Goal: Task Accomplishment & Management: Use online tool/utility

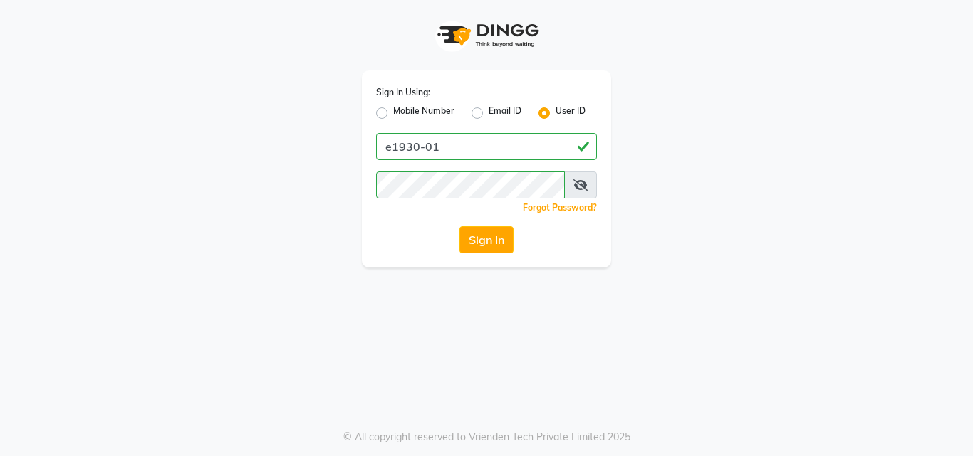
click at [495, 238] on button "Sign In" at bounding box center [486, 239] width 54 height 27
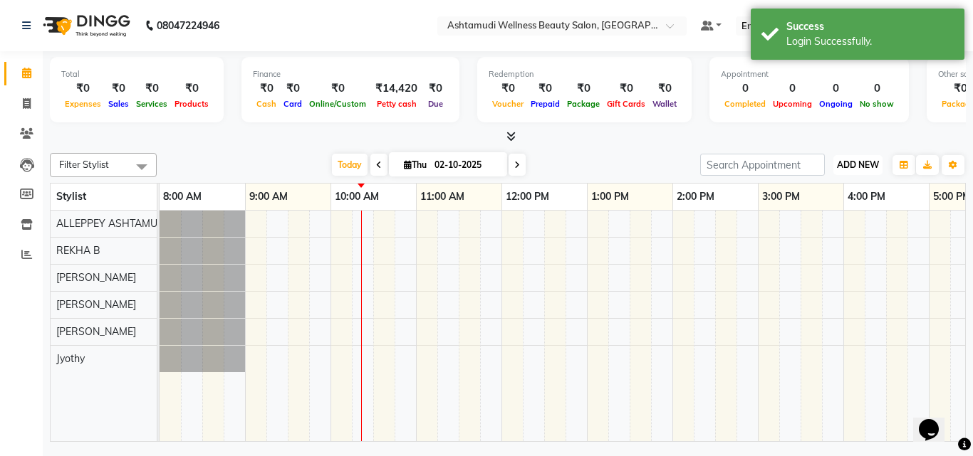
click at [850, 167] on span "ADD NEW" at bounding box center [858, 164] width 42 height 11
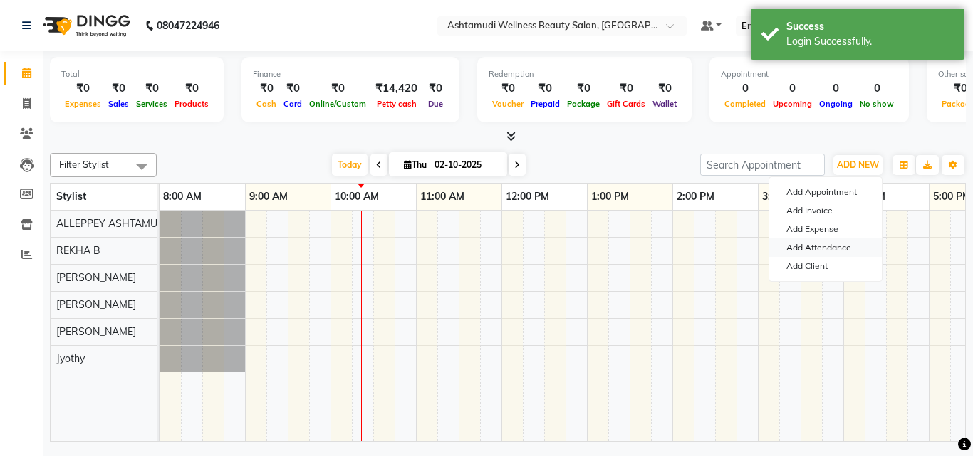
click at [821, 247] on link "Add Attendance" at bounding box center [825, 248] width 112 height 19
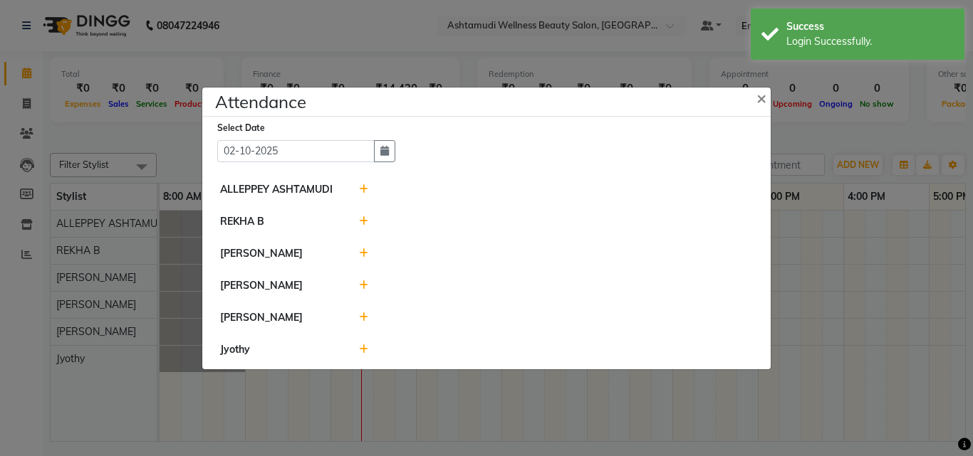
click at [360, 219] on icon at bounding box center [363, 221] width 9 height 10
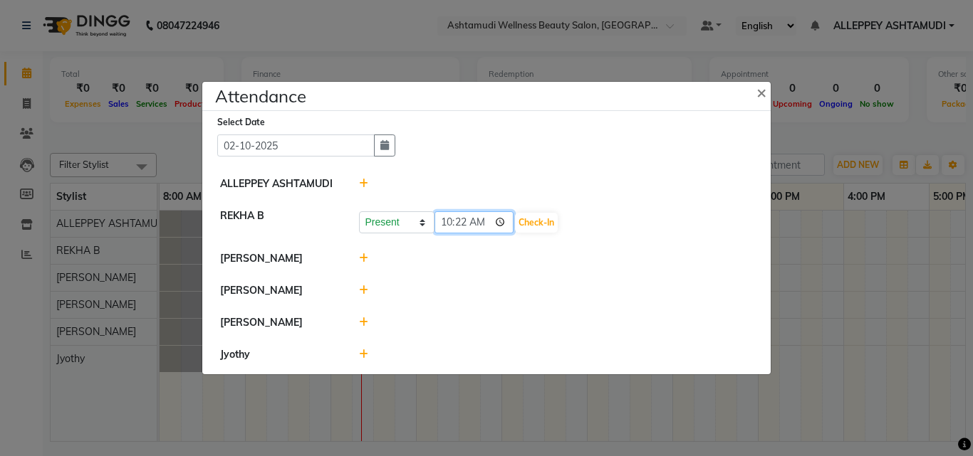
click at [466, 227] on input "10:22" at bounding box center [474, 222] width 80 height 22
type input "10:20"
click at [540, 226] on button "Check-In" at bounding box center [536, 223] width 43 height 20
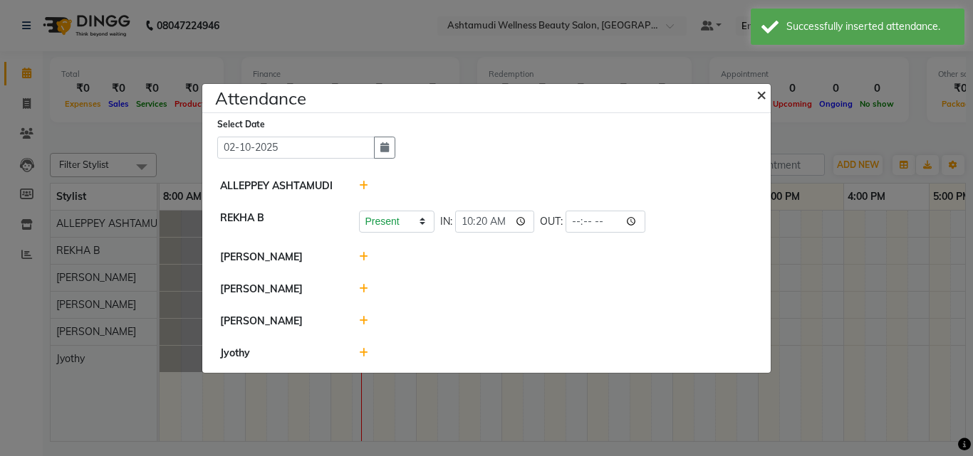
click at [757, 100] on span "×" at bounding box center [761, 93] width 10 height 21
